Goal: Task Accomplishment & Management: Complete application form

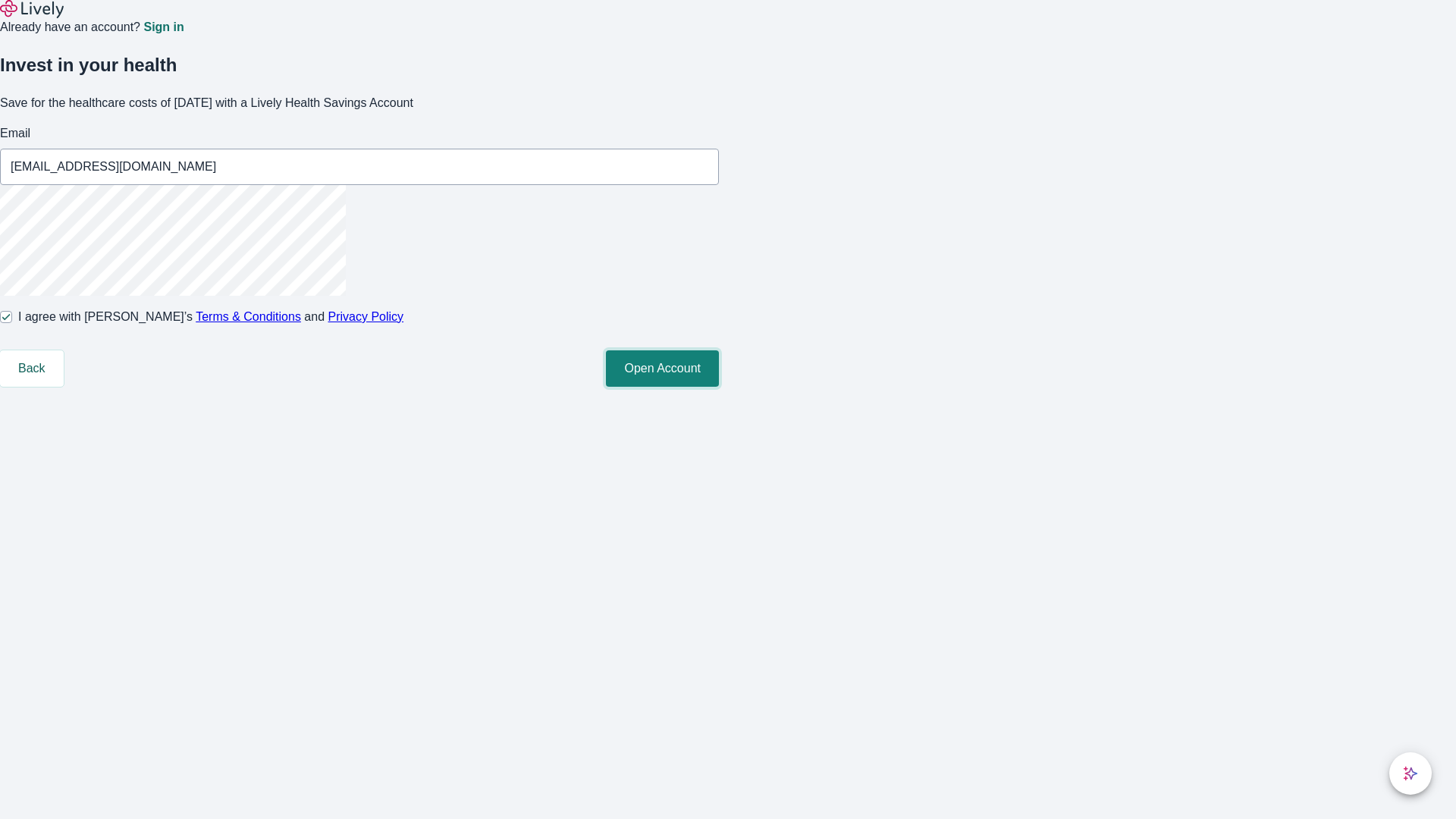
click at [719, 387] on button "Open Account" at bounding box center [662, 368] width 113 height 36
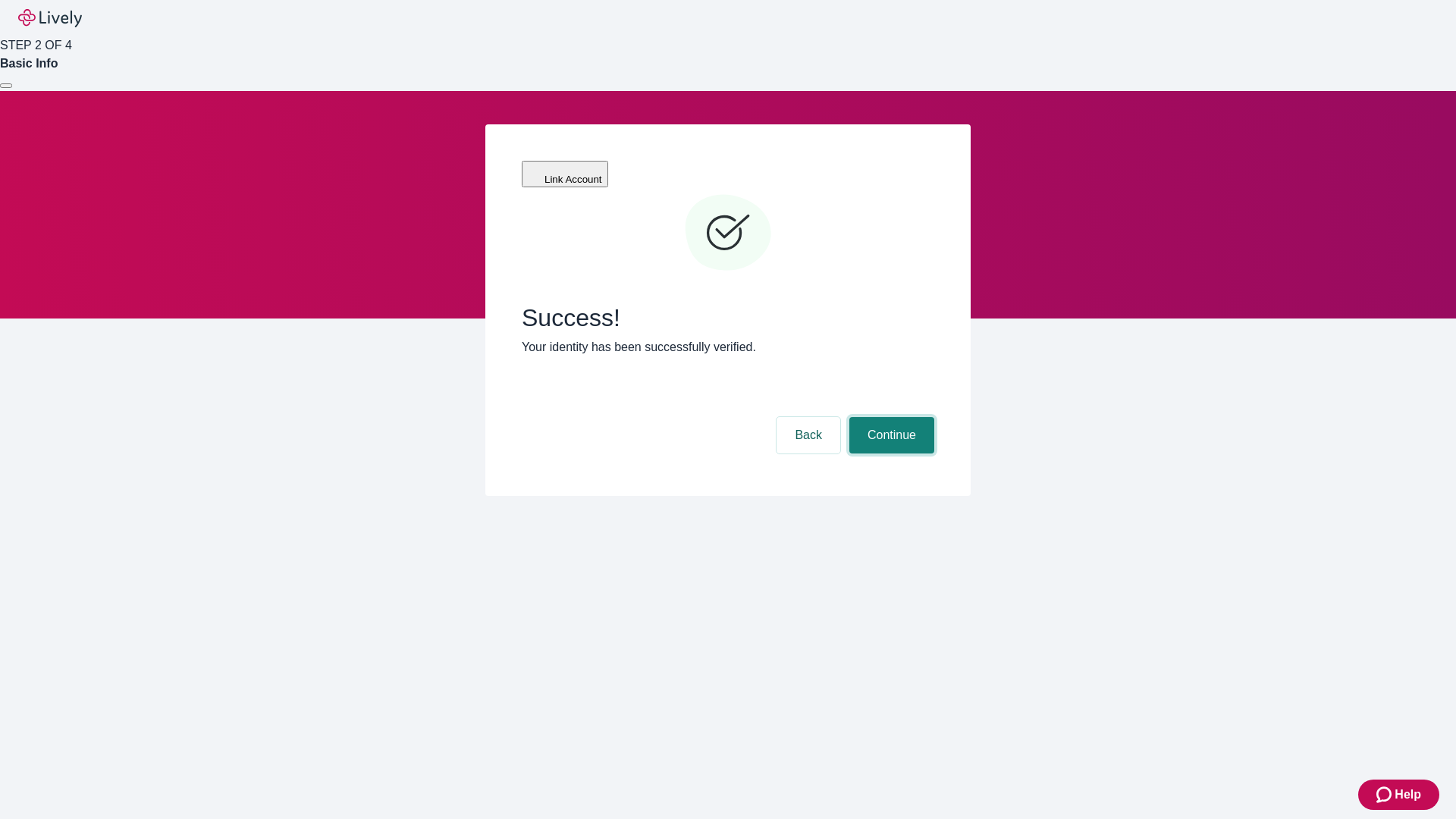
click at [889, 417] on button "Continue" at bounding box center [891, 435] width 85 height 36
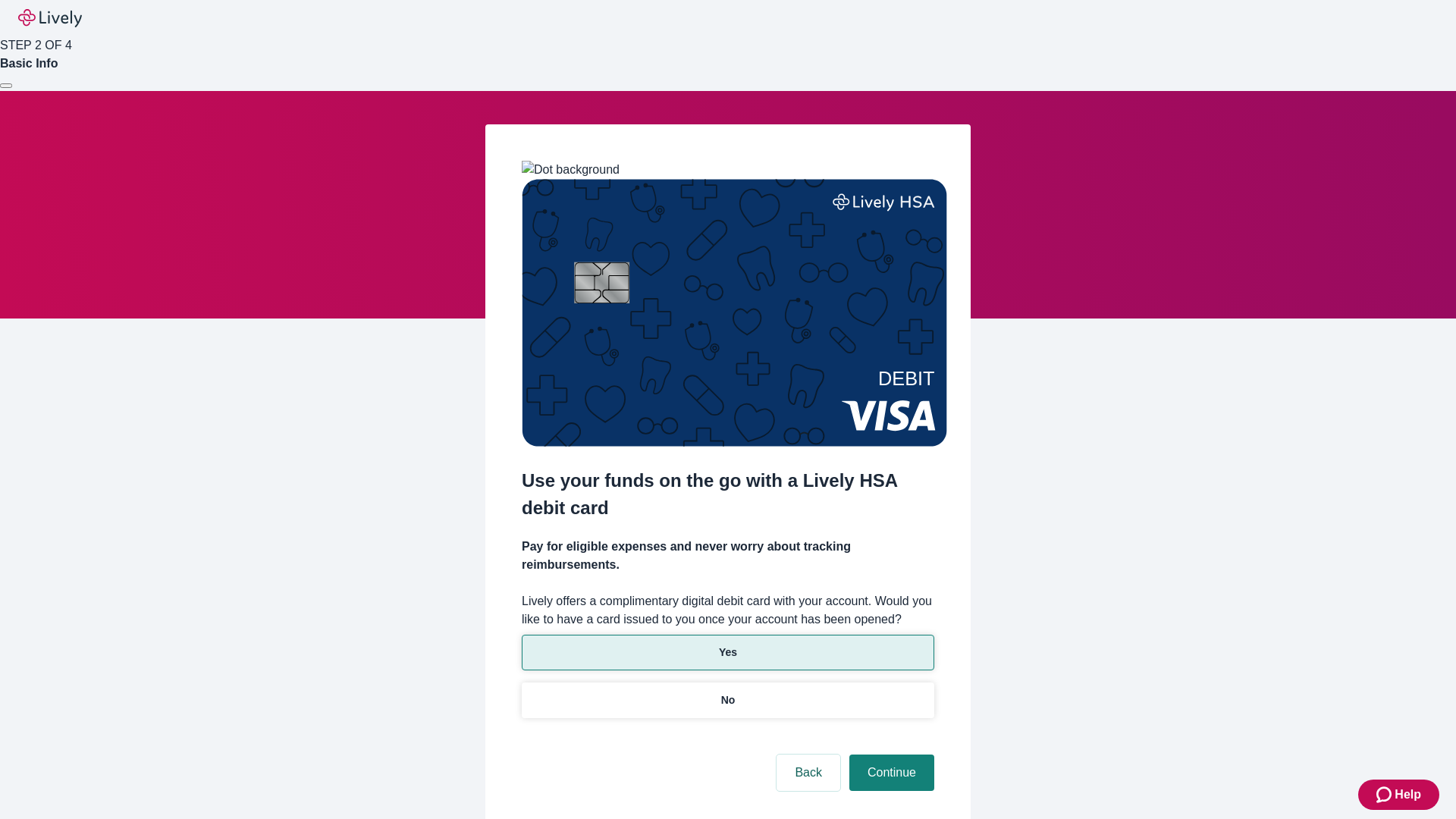
click at [728, 645] on p "Yes" at bounding box center [728, 653] width 19 height 16
click at [889, 755] on button "Continue" at bounding box center [891, 773] width 85 height 36
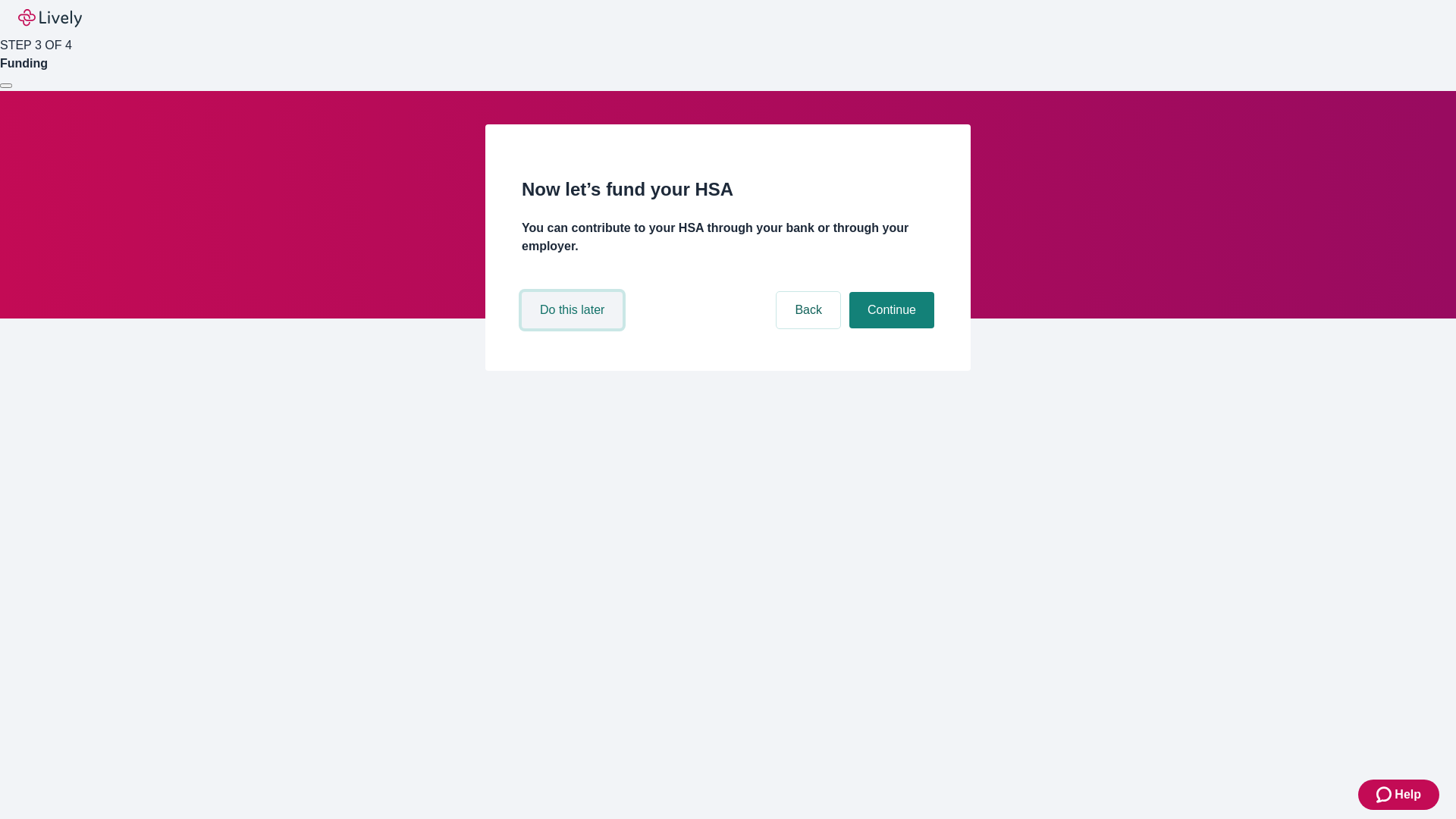
click at [575, 329] on button "Do this later" at bounding box center [572, 310] width 101 height 36
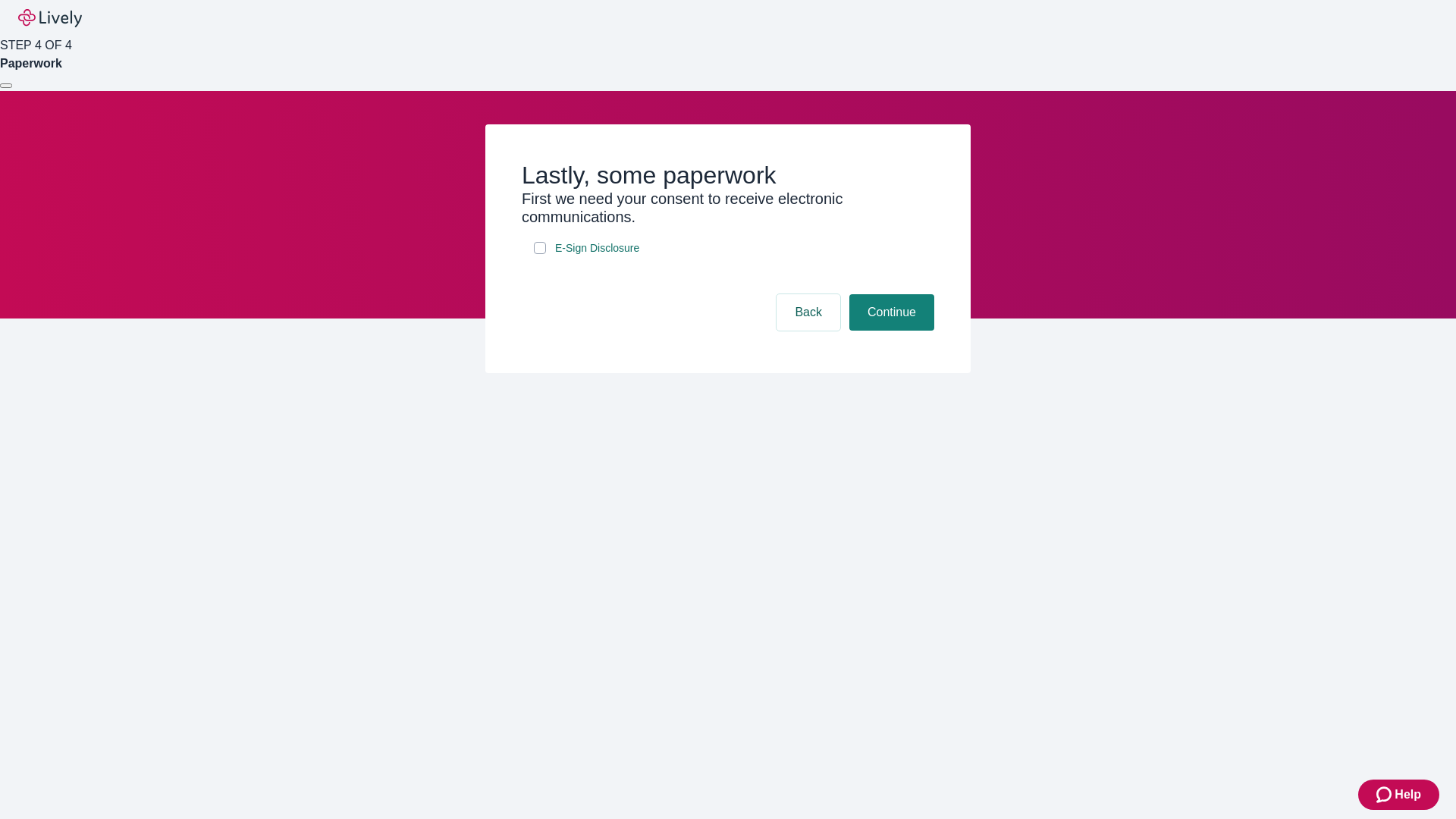
click at [540, 254] on input "E-Sign Disclosure" at bounding box center [540, 248] width 12 height 12
checkbox input "true"
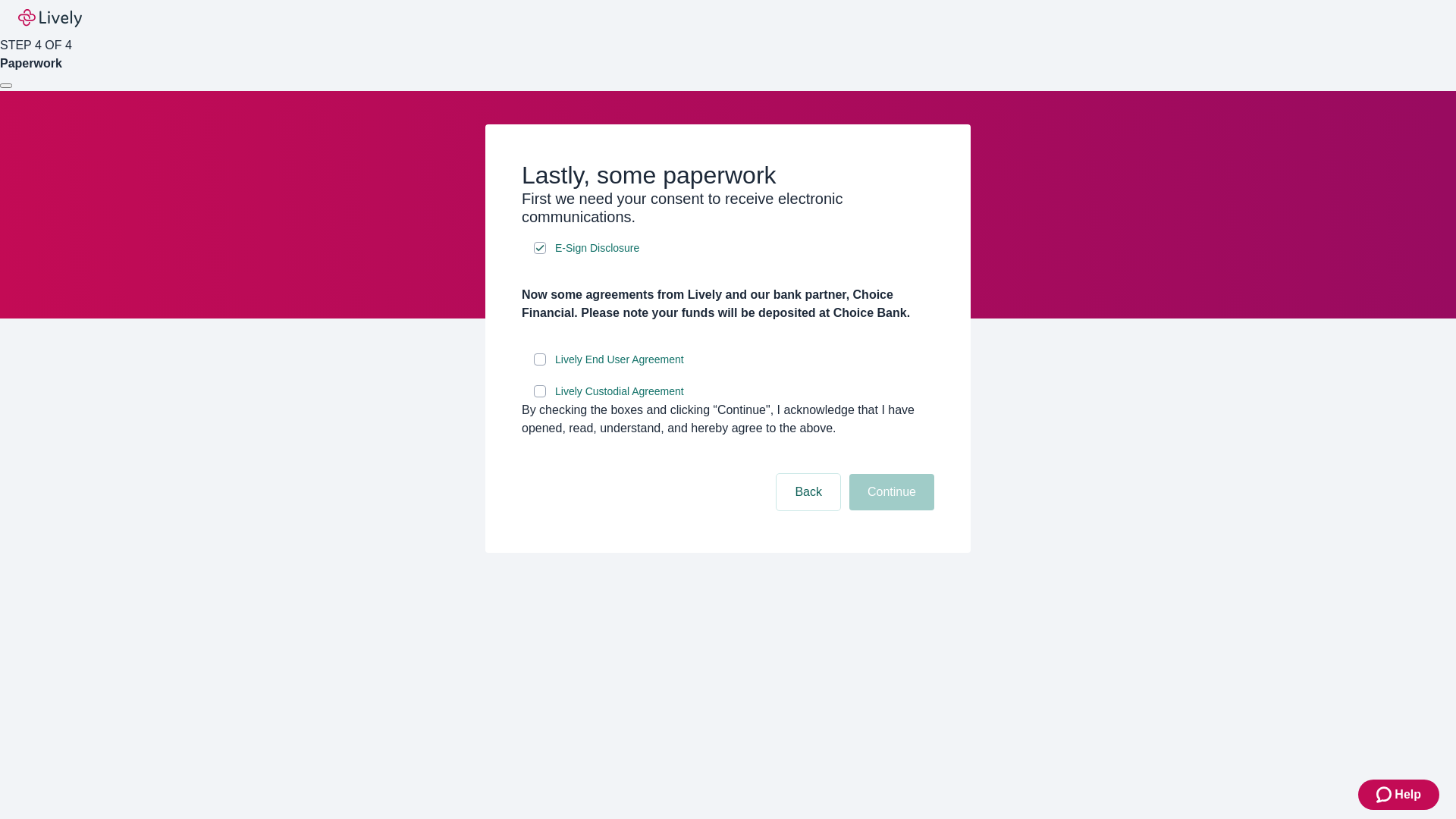
click at [540, 366] on input "Lively End User Agreement" at bounding box center [540, 359] width 12 height 12
checkbox input "true"
click at [540, 397] on input "Lively Custodial Agreement" at bounding box center [540, 391] width 12 height 12
checkbox input "true"
click at [889, 511] on button "Continue" at bounding box center [891, 491] width 85 height 36
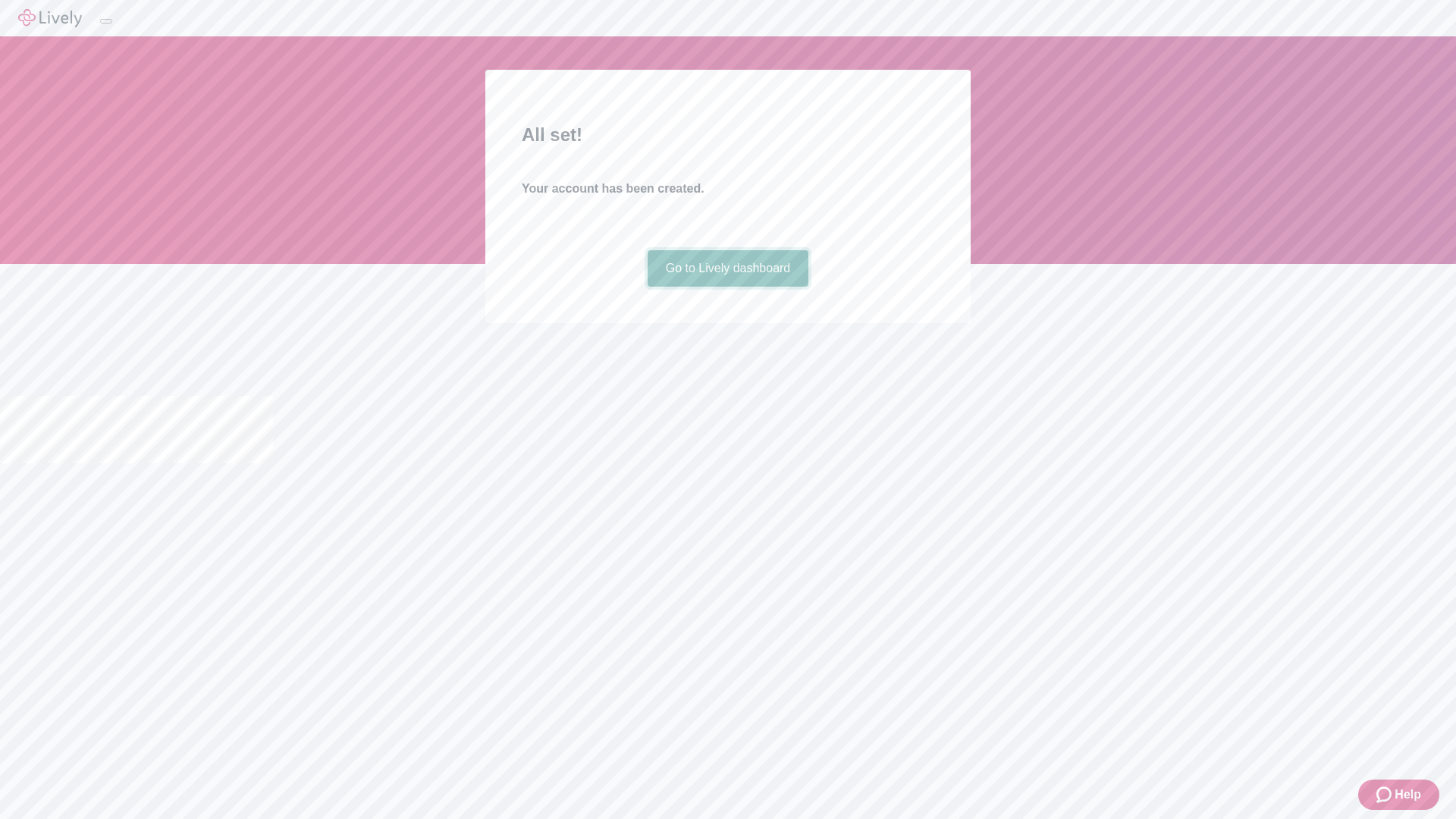
click at [728, 286] on link "Go to Lively dashboard" at bounding box center [728, 268] width 162 height 36
